Goal: Transaction & Acquisition: Purchase product/service

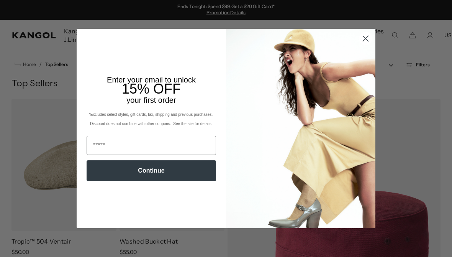
click at [363, 37] on circle "Close dialog" at bounding box center [366, 38] width 13 height 13
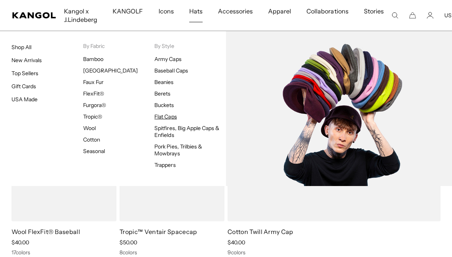
click at [165, 118] on link "Flat Caps" at bounding box center [166, 116] width 22 height 7
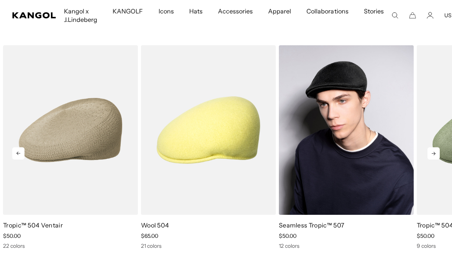
scroll to position [3057, 0]
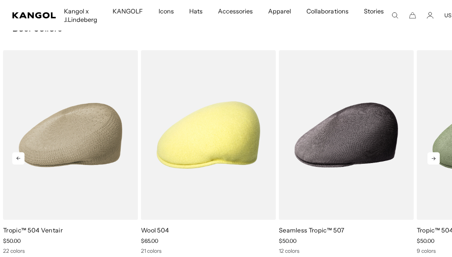
click at [433, 152] on icon at bounding box center [434, 158] width 12 height 12
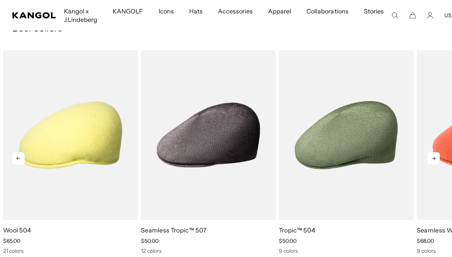
click at [433, 152] on icon at bounding box center [434, 158] width 12 height 12
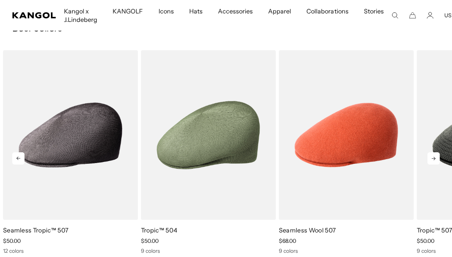
click at [433, 152] on icon at bounding box center [434, 158] width 12 height 12
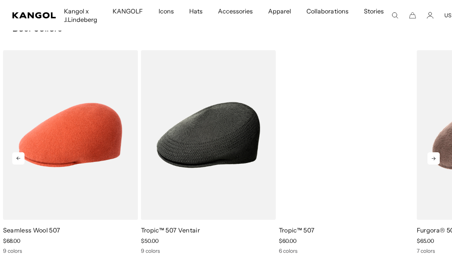
scroll to position [0, 158]
